Goal: Task Accomplishment & Management: Use online tool/utility

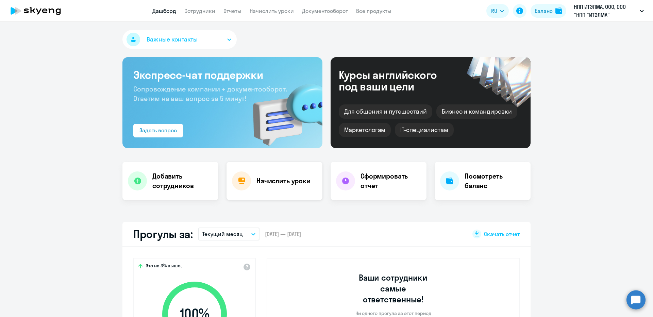
click at [259, 187] on div "Начислить уроки" at bounding box center [275, 181] width 96 height 38
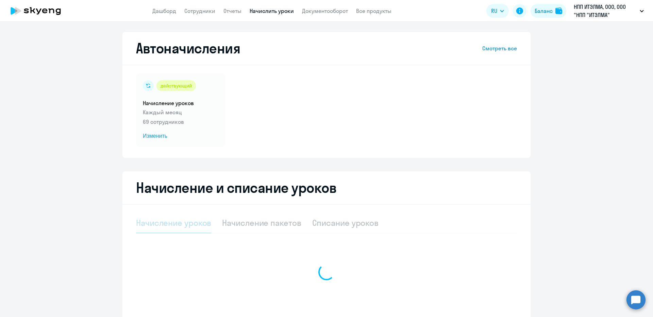
select select "10"
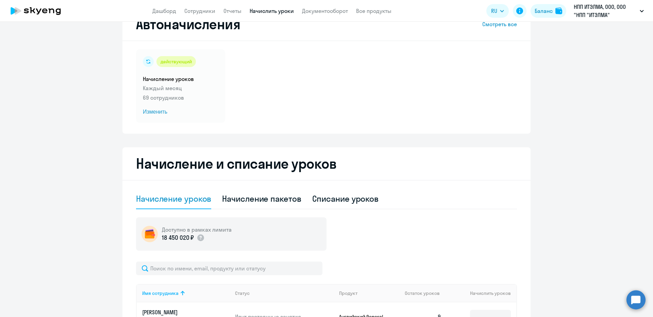
scroll to position [34, 0]
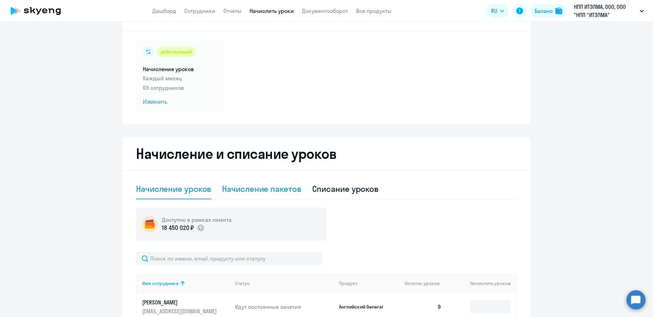
click at [246, 192] on div "Начисление пакетов" at bounding box center [261, 188] width 79 height 11
select select "10"
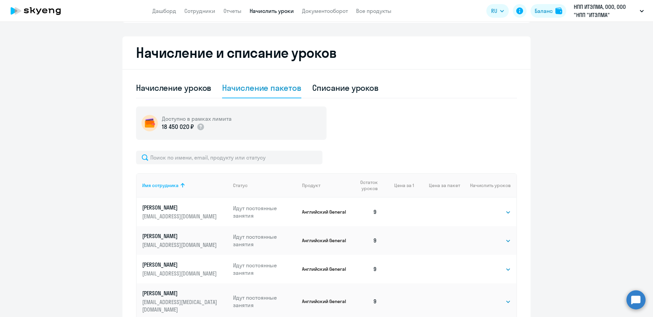
scroll to position [136, 0]
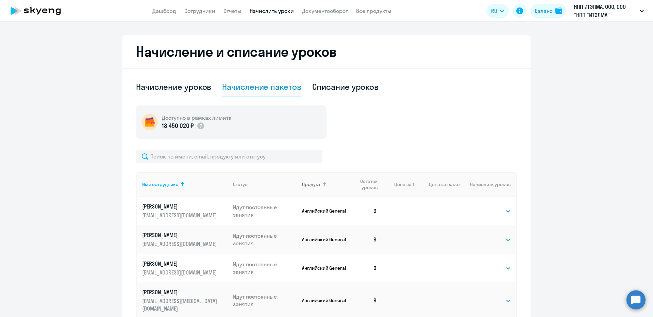
click at [325, 175] on th "Продукт" at bounding box center [322, 184] width 51 height 24
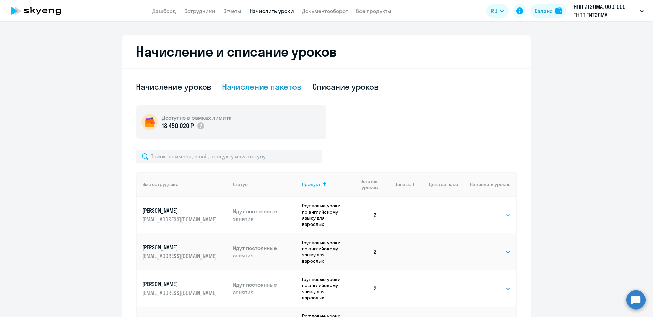
click at [486, 217] on select "Выбрать 8 48 64 96" at bounding box center [497, 215] width 28 height 8
select select "8"
click at [483, 211] on select "Выбрать 8 48 64 96" at bounding box center [497, 215] width 28 height 8
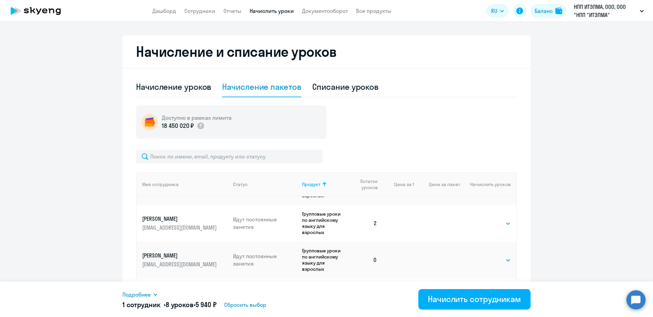
scroll to position [0, 0]
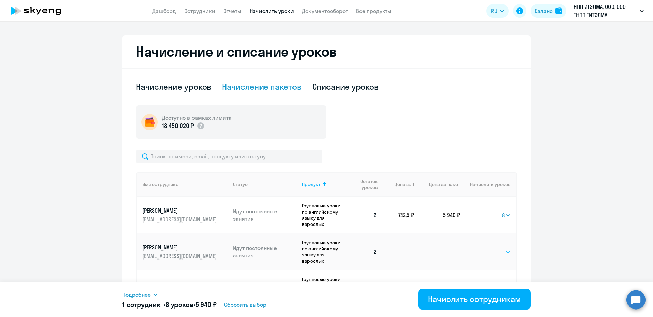
click at [493, 253] on select "Выбрать 8 48 64 96" at bounding box center [497, 252] width 28 height 8
select select "8"
click at [483, 248] on select "Выбрать 8 48 64 96" at bounding box center [497, 252] width 28 height 8
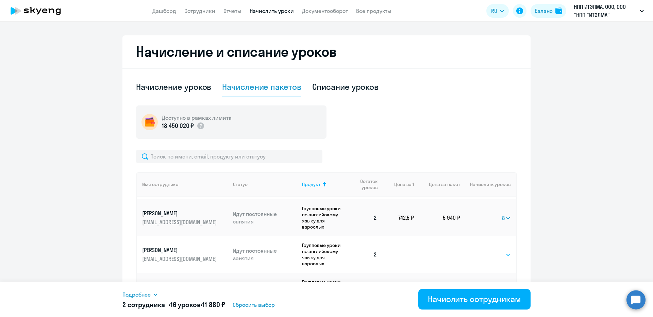
click at [483, 256] on select "Выбрать 8 48 64 96" at bounding box center [497, 255] width 28 height 8
select select "8"
click at [483, 251] on select "Выбрать 8 48 64 96" at bounding box center [497, 255] width 28 height 8
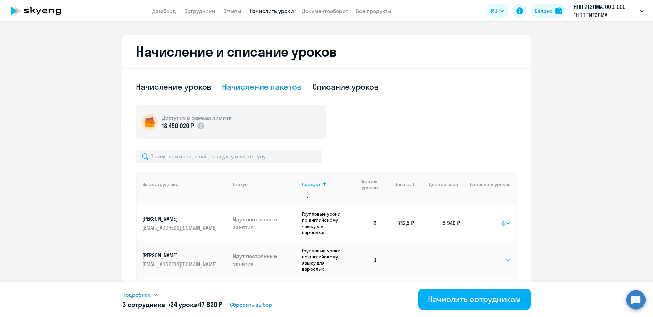
click at [483, 258] on select "Выбрать 8 48 64 96" at bounding box center [497, 260] width 28 height 8
select select "8"
click at [483, 256] on select "Выбрать 8 48 64 96" at bounding box center [497, 260] width 28 height 8
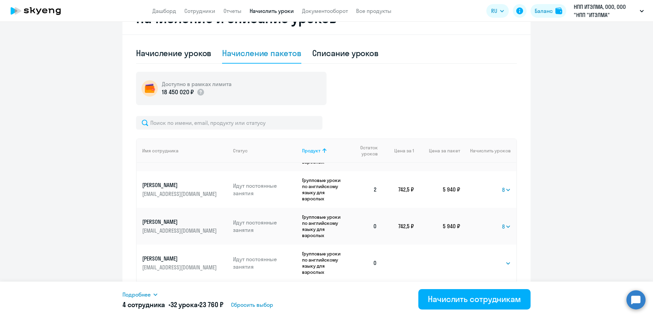
scroll to position [170, 0]
click at [485, 263] on select "Выбрать 8 48 64 96" at bounding box center [497, 263] width 28 height 8
select select "8"
click at [483, 259] on select "Выбрать 8 48 64 96" at bounding box center [497, 263] width 28 height 8
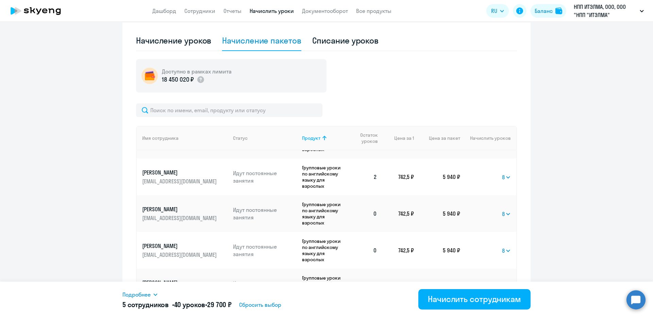
scroll to position [204, 0]
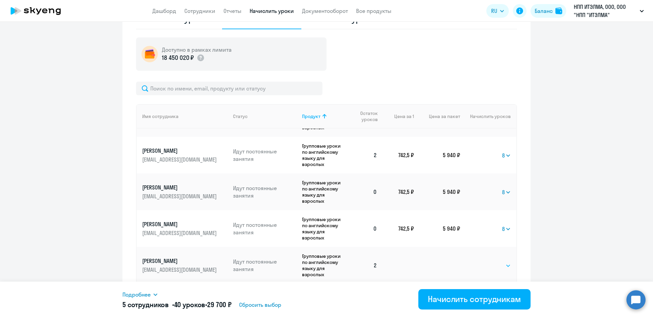
click at [483, 264] on select "Выбрать 8 48 64 96" at bounding box center [497, 266] width 28 height 8
select select "8"
click at [483, 262] on select "Выбрать 8 48 64 96" at bounding box center [497, 266] width 28 height 8
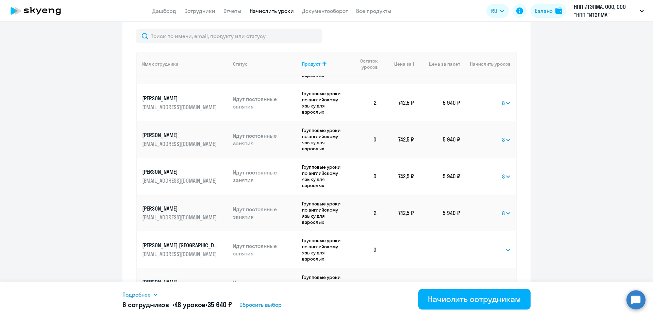
scroll to position [272, 0]
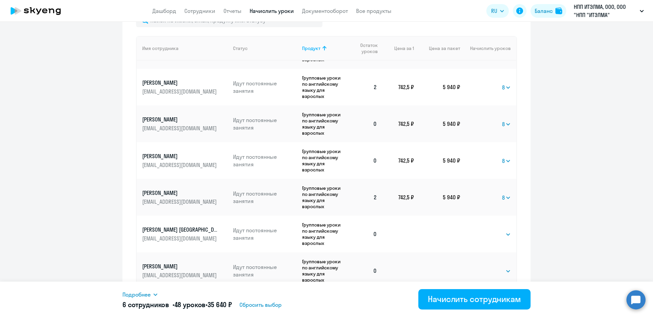
click at [481, 229] on td "Выбрать 8 48 64 96 Выбрать" at bounding box center [488, 234] width 56 height 37
click at [483, 231] on select "Выбрать 8 48 64 96" at bounding box center [497, 234] width 28 height 8
select select "8"
click at [483, 230] on select "Выбрать 8 48 64 96" at bounding box center [497, 234] width 28 height 8
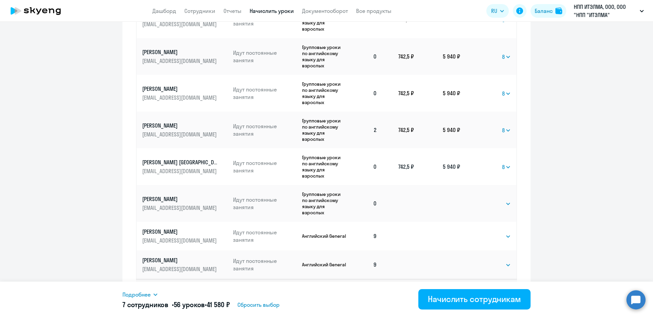
scroll to position [340, 0]
click at [483, 205] on select "Выбрать 8 48 64 96" at bounding box center [497, 203] width 28 height 8
select select "8"
click at [483, 199] on select "Выбрать 8 48 64 96" at bounding box center [497, 203] width 28 height 8
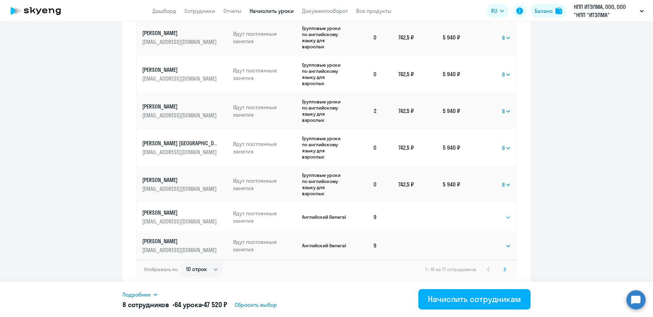
click at [483, 218] on select "Выбрать 4 8 16 32 64" at bounding box center [497, 217] width 28 height 8
select select "8"
click at [483, 213] on select "Выбрать 4 8 16 32 64" at bounding box center [497, 217] width 28 height 8
click at [190, 271] on select "10 строк 30 строк 50 строк" at bounding box center [201, 270] width 41 height 14
select select "50"
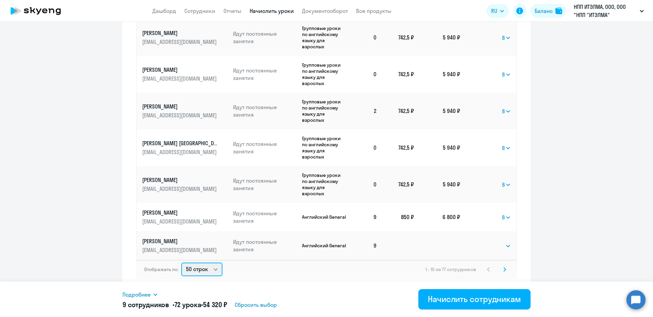
click at [181, 263] on select "10 строк 30 строк 50 строк" at bounding box center [201, 270] width 41 height 14
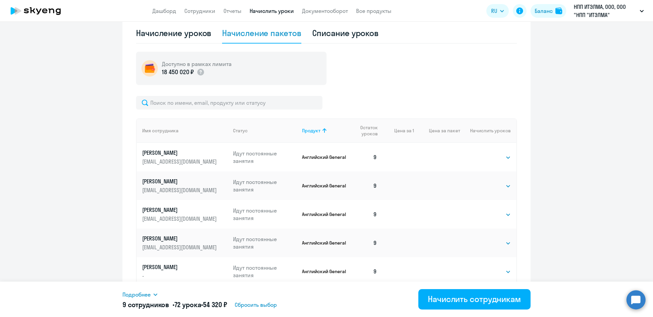
scroll to position [189, 0]
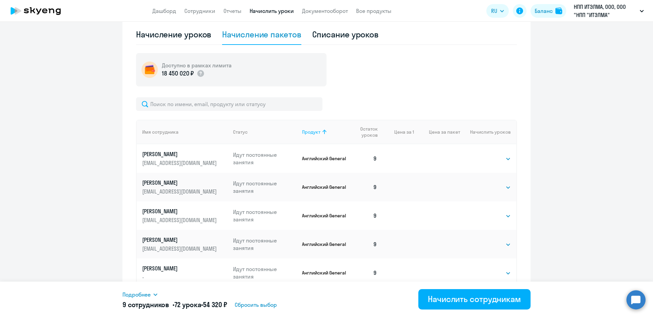
click at [320, 126] on th "Продукт" at bounding box center [322, 132] width 51 height 24
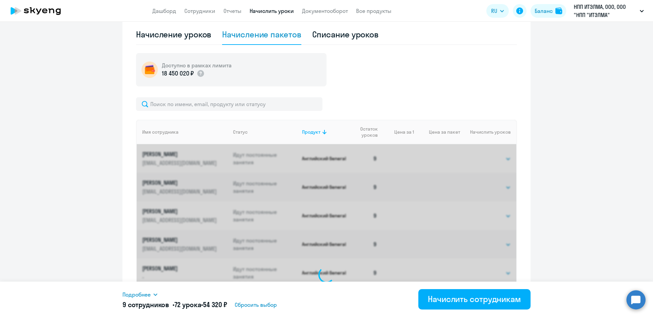
select select "8"
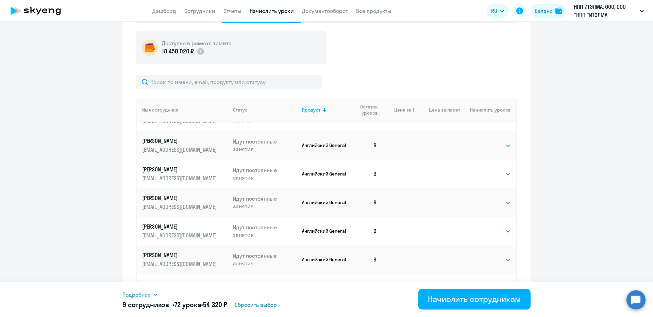
scroll to position [223, 0]
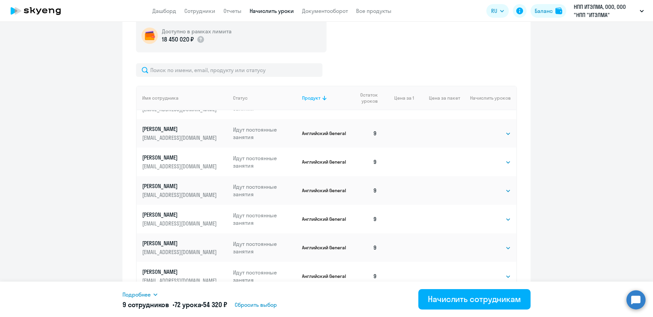
click at [278, 313] on div "Подробнее Имя сотрудника Продукт Начислить уроков Цена за 1 [PERSON_NAME] Англи…" at bounding box center [326, 299] width 408 height 35
click at [276, 308] on span "Сбросить выбор" at bounding box center [256, 305] width 42 height 8
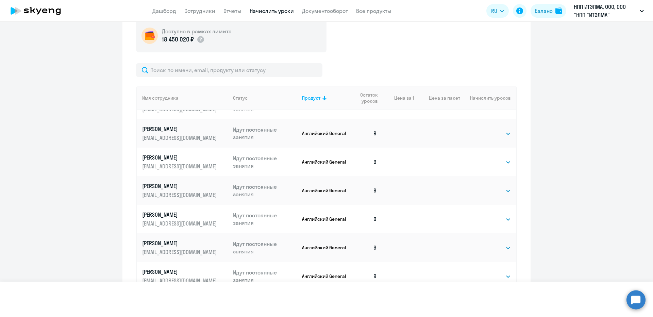
select select
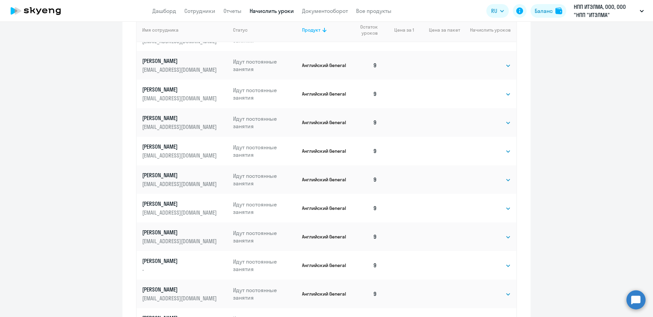
scroll to position [359, 0]
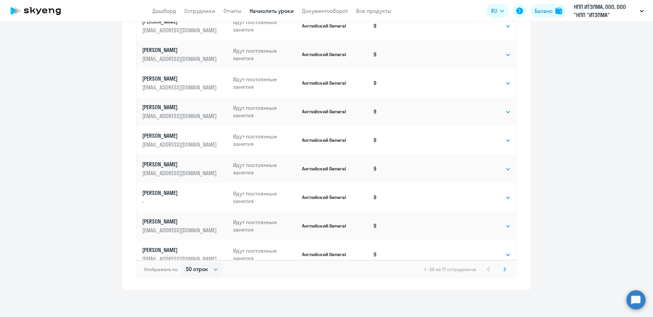
click at [509, 269] on div "Отображать по: 10 строк 30 строк 50 строк 1 - 50 из 77 сотрудников" at bounding box center [326, 269] width 381 height 19
click at [497, 270] on div "1 - 50 из 77 сотрудников" at bounding box center [467, 269] width 84 height 8
click at [501, 269] on svg-icon at bounding box center [505, 269] width 8 height 8
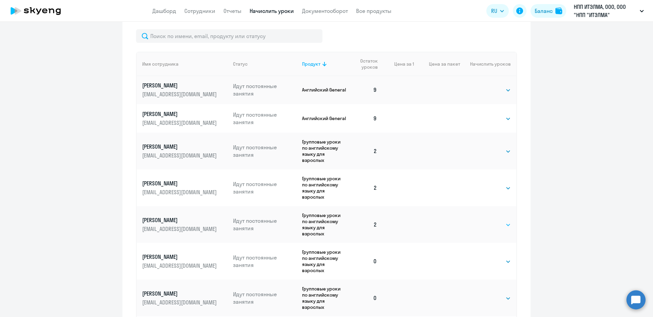
scroll to position [510, 0]
click at [483, 146] on select "Выбрать 8 48 64 96" at bounding box center [497, 150] width 28 height 8
click at [474, 143] on td "Выбрать 8 48 64 96 Выбрать" at bounding box center [488, 149] width 56 height 37
click at [479, 131] on td "Выбрать 8 48 64 96 Выбрать" at bounding box center [488, 149] width 56 height 37
drag, startPoint x: 480, startPoint y: 123, endPoint x: 481, endPoint y: 130, distance: 6.9
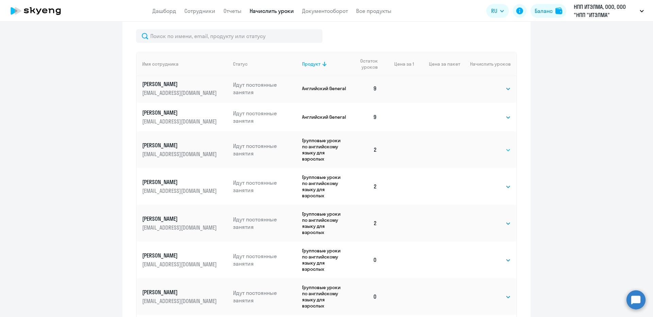
click at [483, 145] on div "Выбрать 8 48 64 96 Выбрать" at bounding box center [497, 149] width 28 height 9
click at [483, 146] on select "Выбрать 8 48 64 96" at bounding box center [497, 150] width 28 height 8
select select "8"
click at [483, 146] on select "Выбрать 8 48 64 96" at bounding box center [497, 150] width 28 height 8
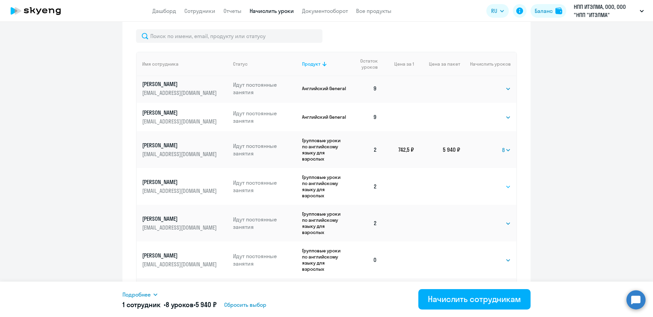
click at [487, 183] on select "Выбрать 8 48 64 96" at bounding box center [497, 187] width 28 height 8
select select "8"
click at [483, 183] on select "Выбрать 8 48 64 96" at bounding box center [497, 187] width 28 height 8
click at [487, 206] on td "Выбрать 8 48 64 96 Выбрать" at bounding box center [488, 223] width 56 height 37
click at [486, 219] on select "Выбрать 8 48 64 96" at bounding box center [497, 223] width 28 height 8
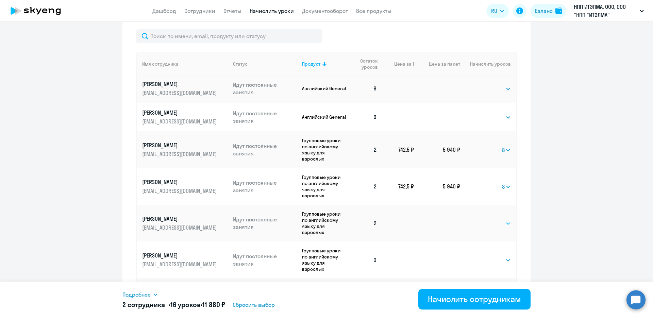
select select "8"
click at [483, 219] on select "Выбрать 8 48 64 96" at bounding box center [497, 223] width 28 height 8
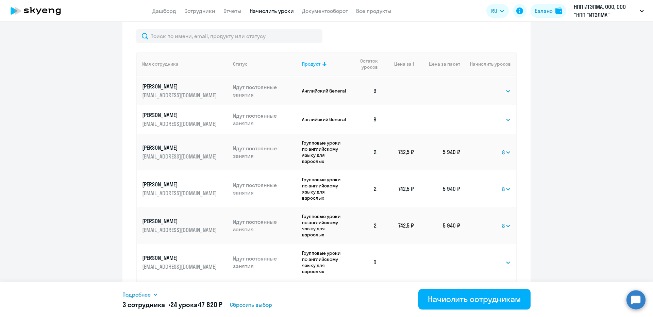
scroll to position [551, 0]
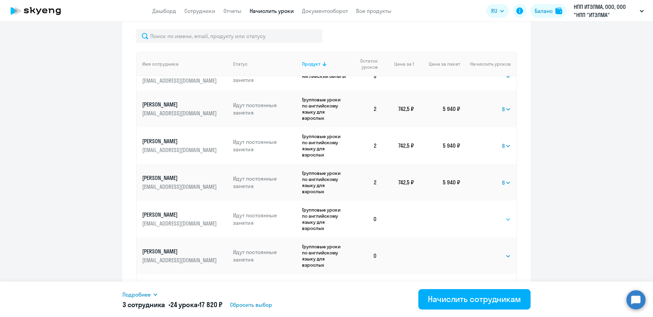
click at [484, 215] on select "Выбрать 8 48 64 96" at bounding box center [497, 219] width 28 height 8
select select "8"
click at [483, 215] on select "Выбрать 8 48 64 96" at bounding box center [497, 219] width 28 height 8
click at [483, 252] on select "Выбрать 8 48 64 96" at bounding box center [497, 256] width 28 height 8
select select "8"
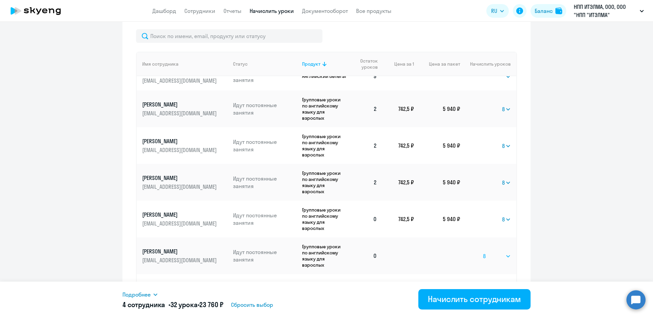
click at [483, 252] on select "Выбрать 8 48 64 96" at bounding box center [497, 256] width 28 height 8
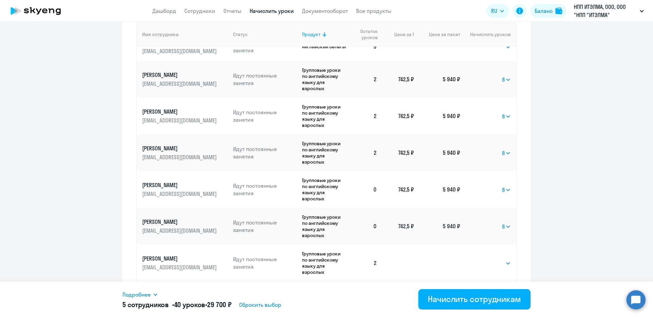
scroll to position [325, 0]
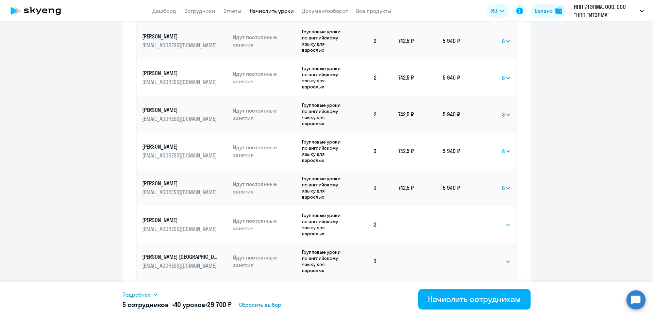
click at [494, 221] on select "Выбрать 8 48 64 96" at bounding box center [497, 225] width 28 height 8
select select "8"
click at [483, 221] on select "Выбрать 8 48 64 96" at bounding box center [497, 225] width 28 height 8
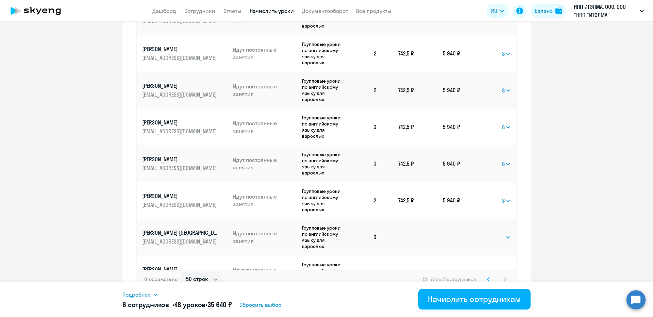
scroll to position [359, 0]
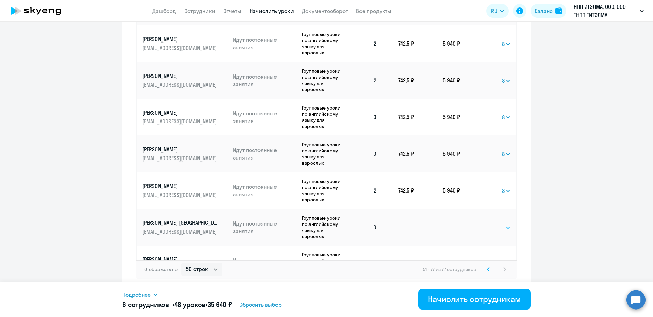
click at [483, 224] on select "Выбрать 8 48 64 96" at bounding box center [497, 228] width 28 height 8
select select "8"
click at [483, 224] on select "Выбрать 8 48 64 96" at bounding box center [497, 228] width 28 height 8
click at [483, 260] on select "Выбрать 8 48 64 96" at bounding box center [497, 264] width 28 height 8
select select "8"
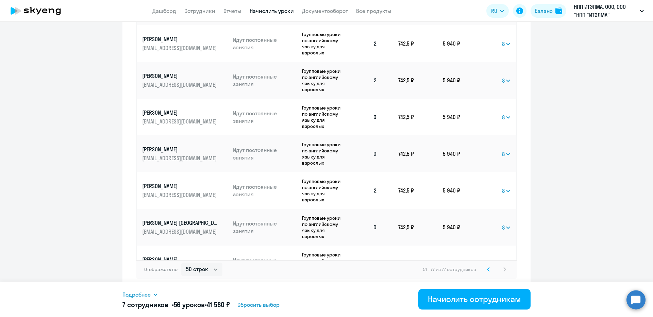
click at [483, 260] on select "Выбрать 8 48 64 96" at bounding box center [497, 264] width 28 height 8
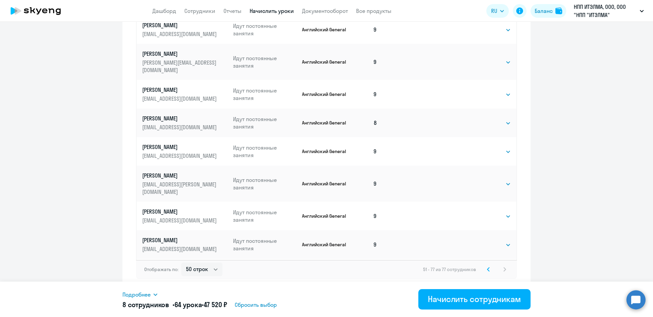
scroll to position [177, 0]
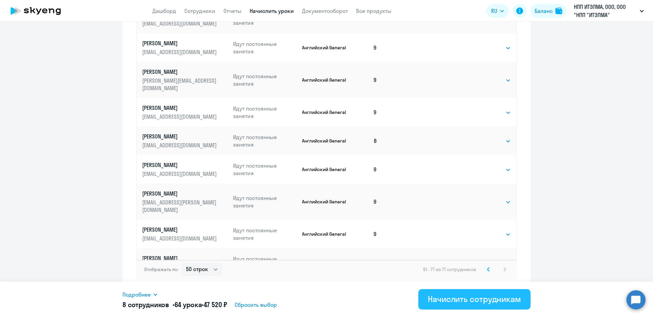
click at [474, 295] on div "Начислить сотрудникам" at bounding box center [474, 299] width 93 height 11
